Goal: Find specific fact: Find contact information

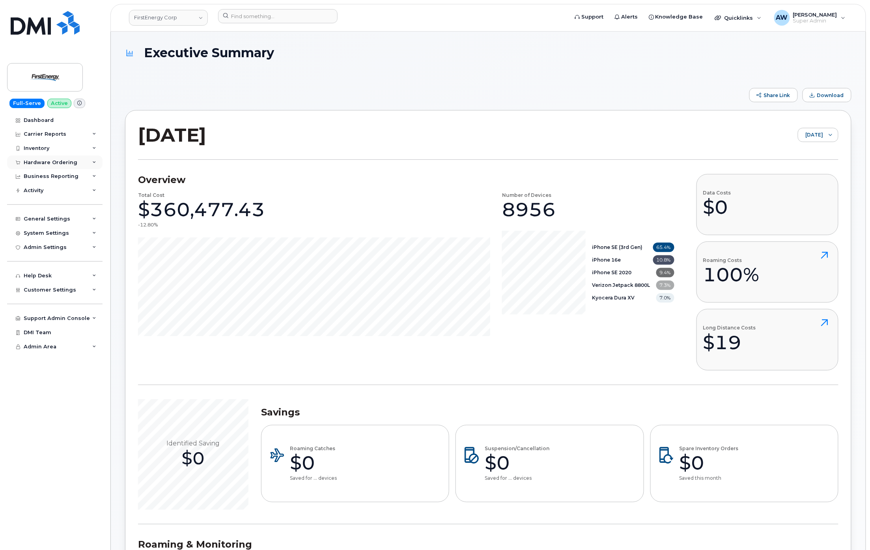
click at [46, 163] on div "Hardware Ordering" at bounding box center [51, 162] width 54 height 6
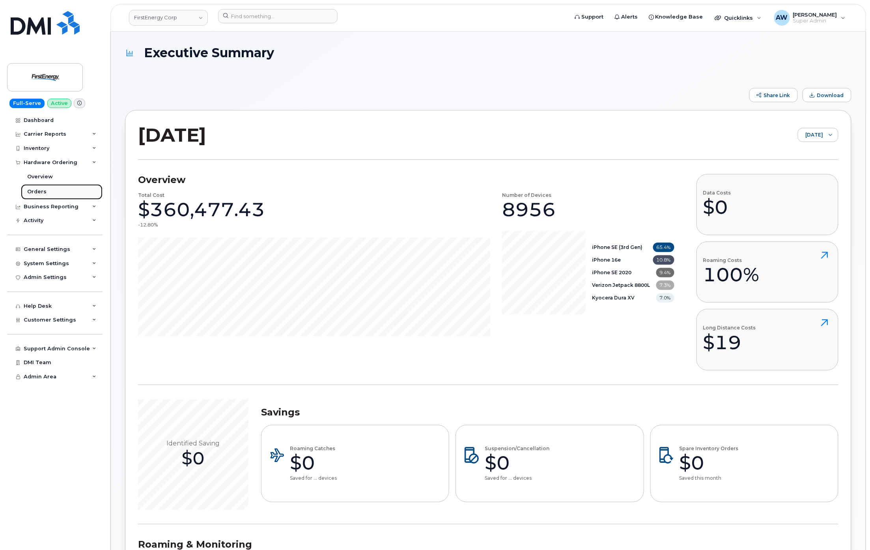
click at [38, 190] on div "Orders" at bounding box center [36, 191] width 19 height 7
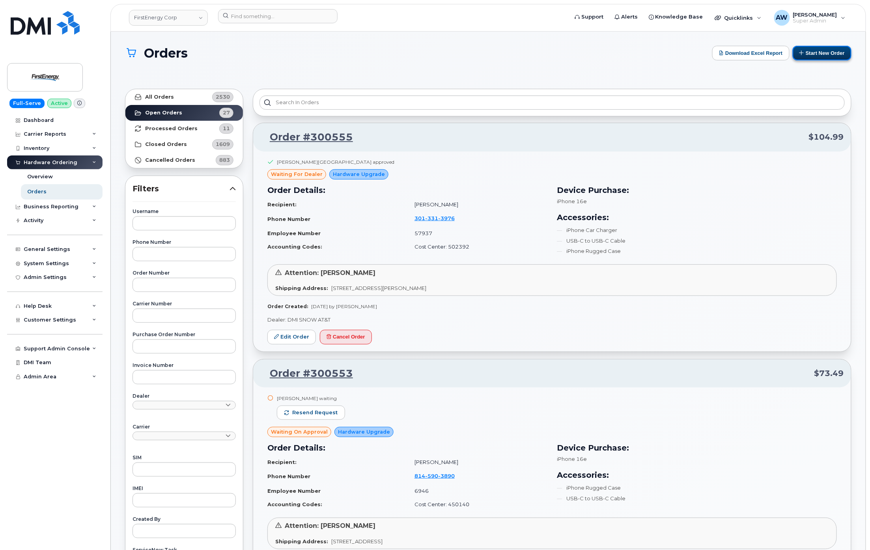
click at [804, 55] on button "Start New Order" at bounding box center [822, 53] width 59 height 15
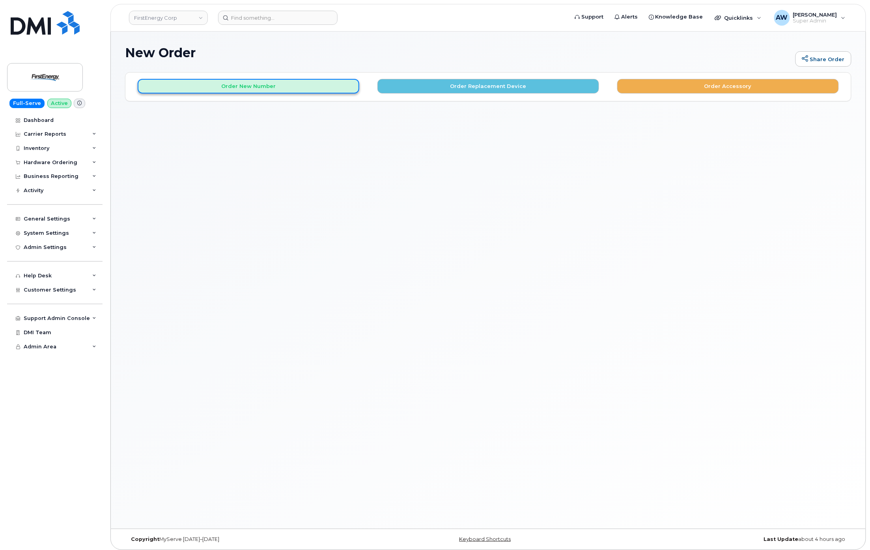
click at [324, 88] on button "Order New Number" at bounding box center [249, 86] width 222 height 15
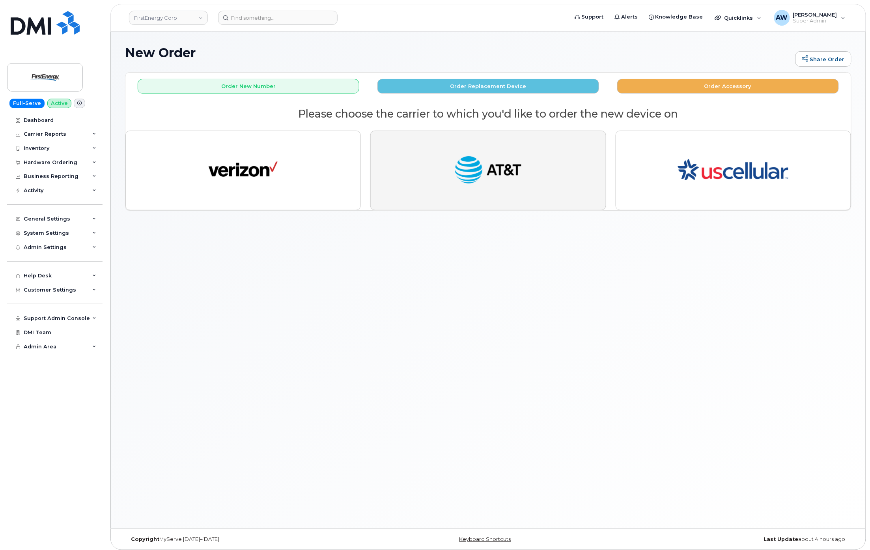
click at [493, 180] on img "button" at bounding box center [488, 171] width 69 height 36
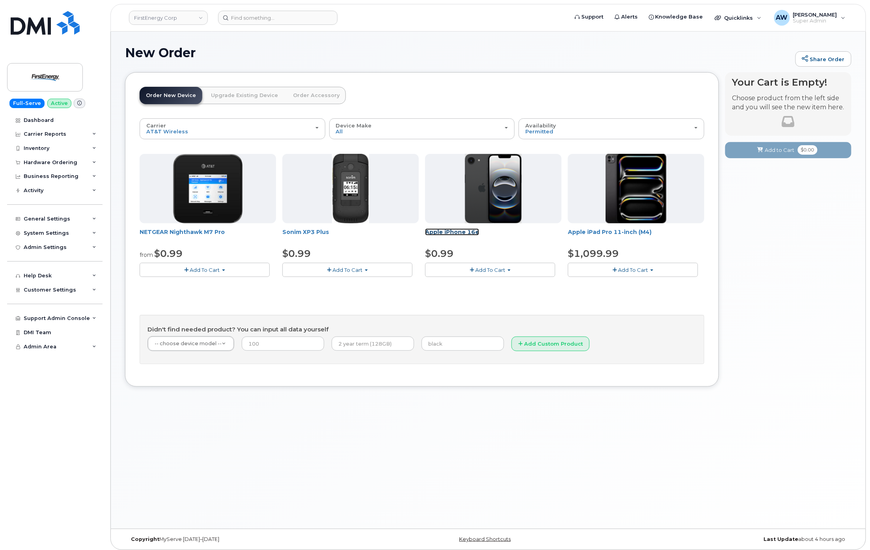
click at [455, 231] on link "Apple iPhone 16e" at bounding box center [452, 231] width 54 height 7
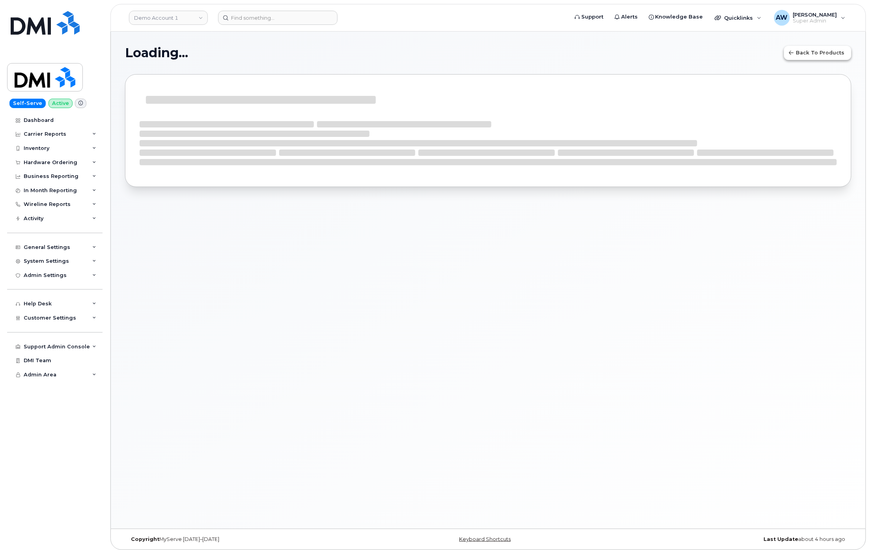
click at [831, 58] on button "Back to products" at bounding box center [817, 53] width 67 height 14
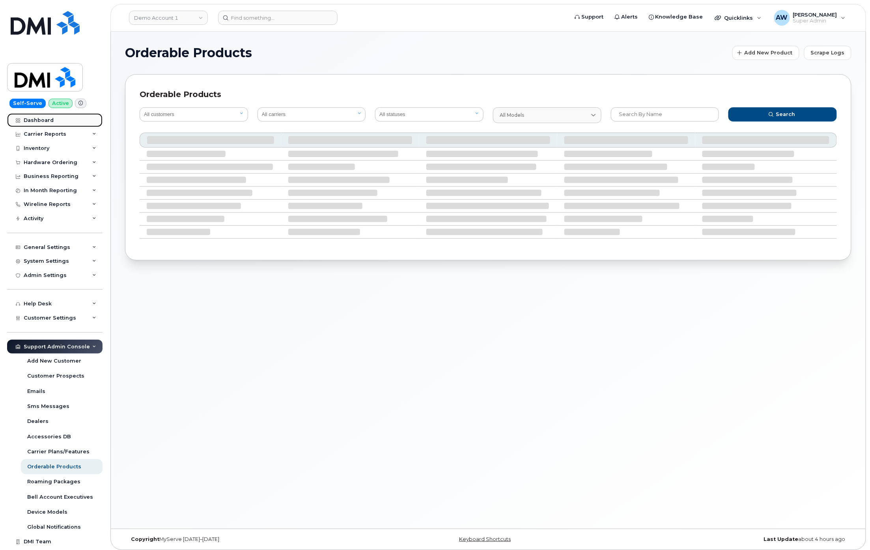
click at [56, 124] on link "Dashboard" at bounding box center [54, 120] width 95 height 14
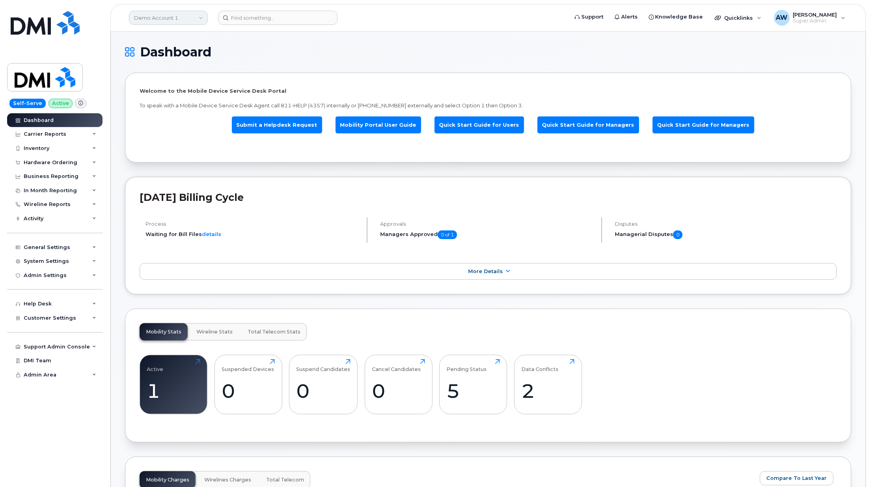
click at [155, 17] on link "Demo Account 1" at bounding box center [168, 18] width 79 height 14
type input "abm"
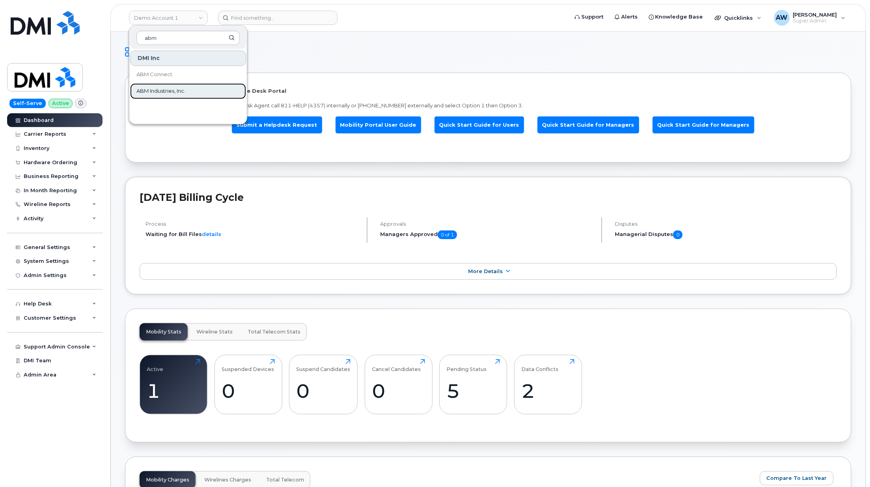
click at [185, 89] on span "ABM Industries, Inc." at bounding box center [161, 91] width 49 height 8
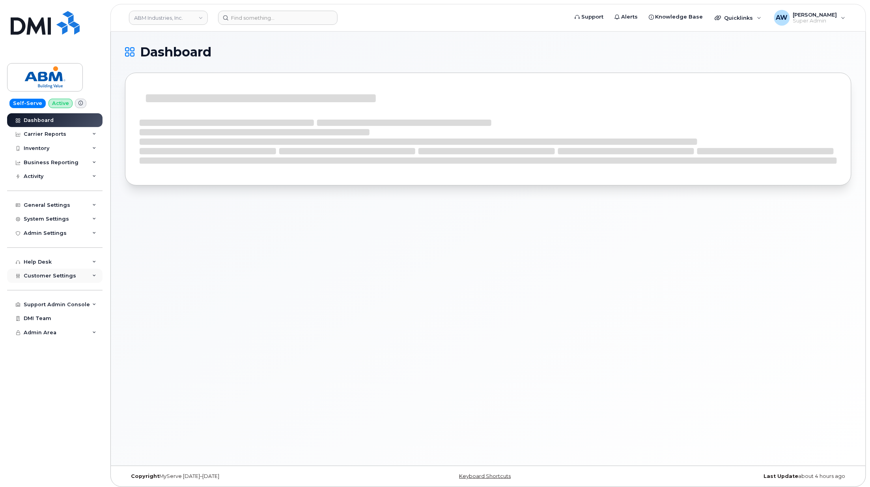
click at [62, 276] on span "Customer Settings" at bounding box center [50, 276] width 52 height 6
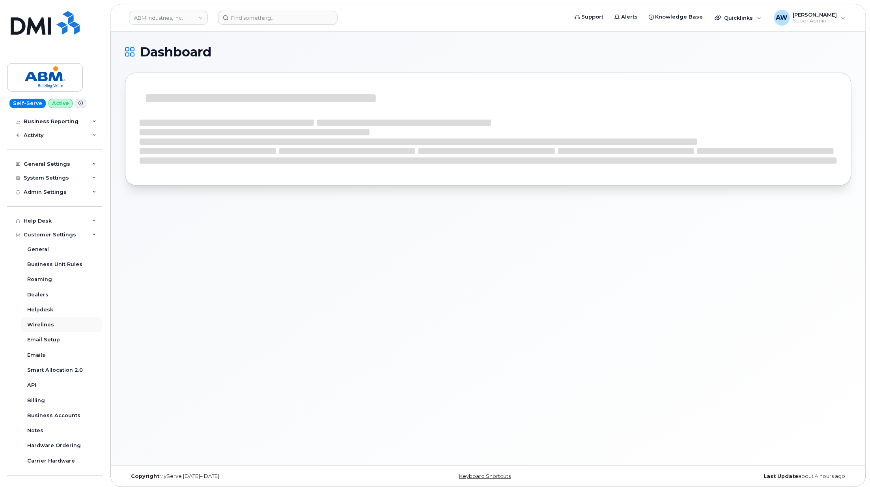
scroll to position [78, 0]
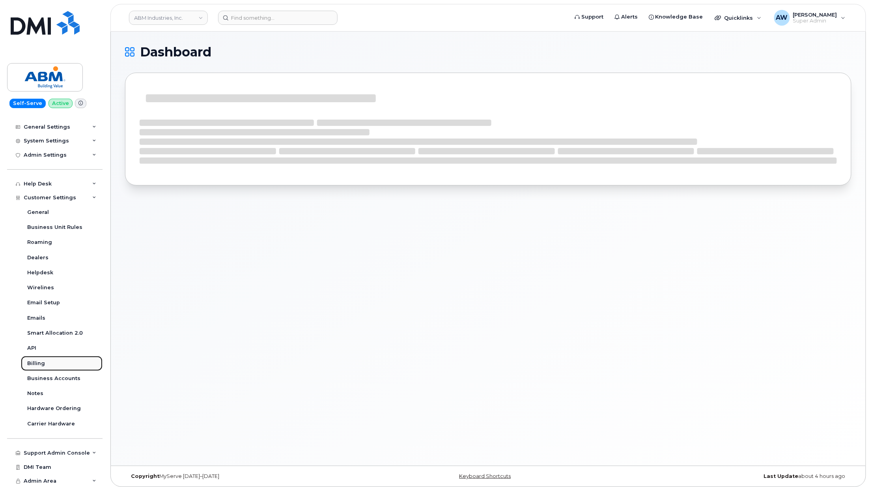
click at [67, 367] on link "Billing" at bounding box center [62, 363] width 82 height 15
click at [68, 382] on link "Business Accounts" at bounding box center [62, 378] width 82 height 15
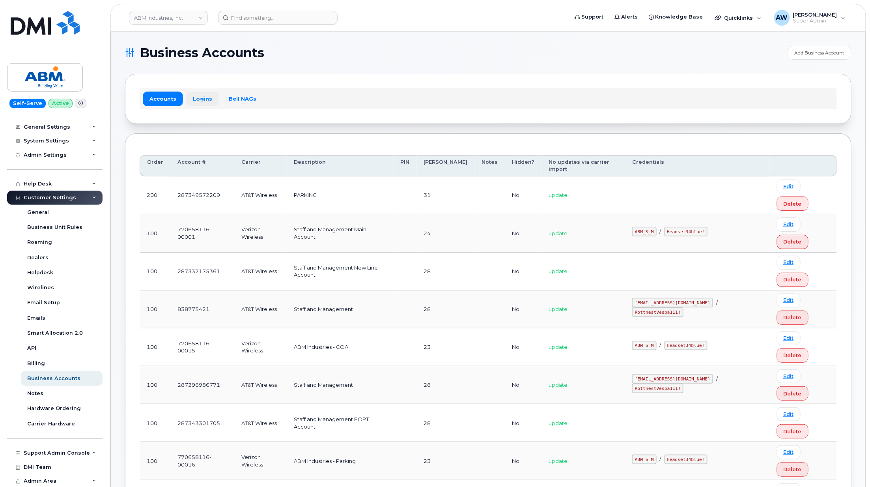
click at [201, 98] on link "Logins" at bounding box center [202, 99] width 33 height 14
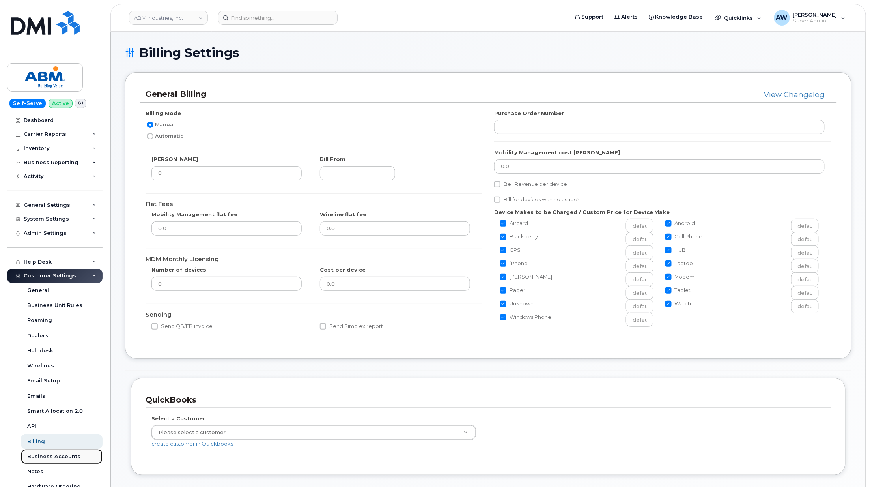
click at [47, 458] on div "Business Accounts" at bounding box center [53, 456] width 53 height 7
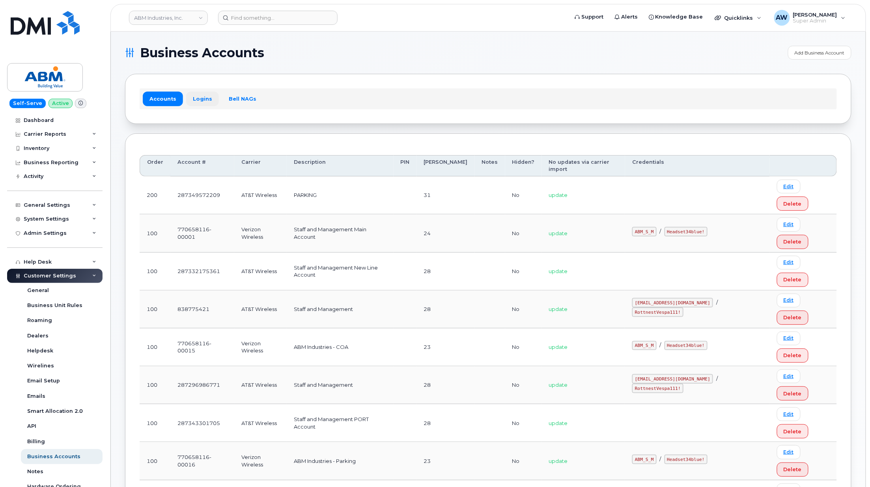
click at [205, 98] on link "Logins" at bounding box center [202, 99] width 33 height 14
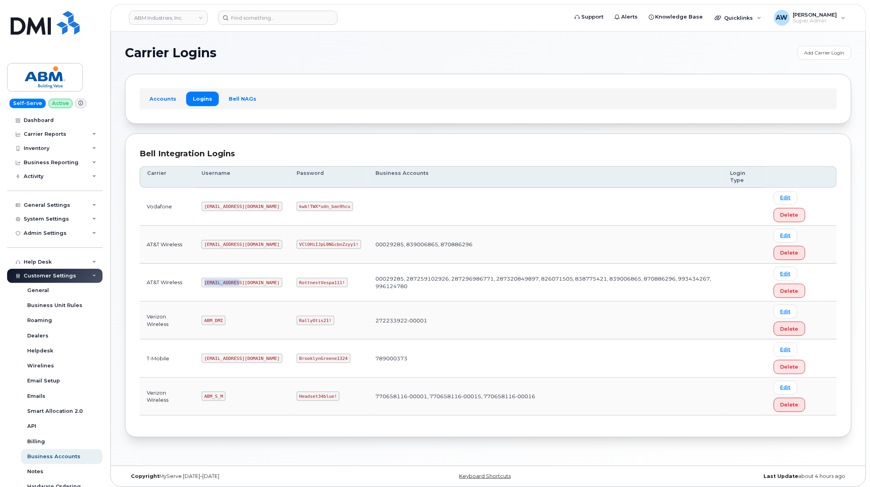
drag, startPoint x: 207, startPoint y: 284, endPoint x: 237, endPoint y: 284, distance: 30.0
click at [237, 284] on code "abm@dminc.com" at bounding box center [242, 282] width 81 height 9
copy code "abm@dminc.com"
drag, startPoint x: 270, startPoint y: 283, endPoint x: 316, endPoint y: 283, distance: 46.2
click at [316, 283] on code "RottnestVespa111!" at bounding box center [322, 282] width 51 height 9
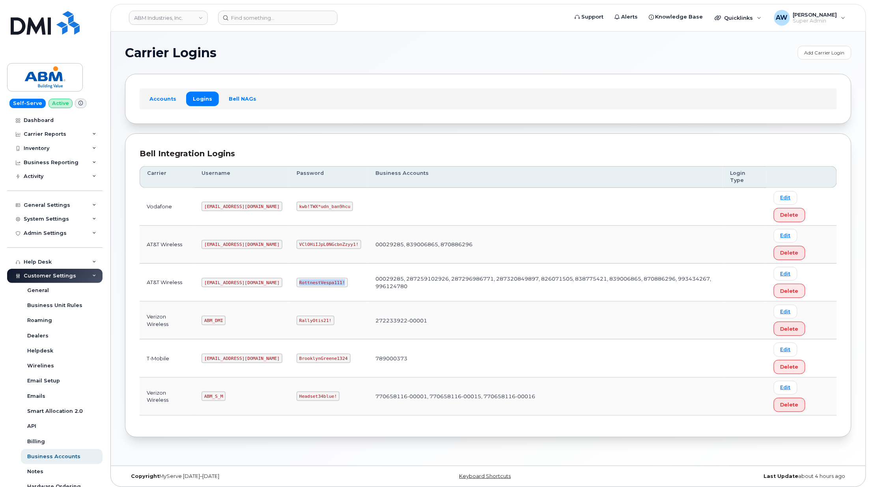
copy code "RottnestVespa111!"
